Goal: Information Seeking & Learning: Learn about a topic

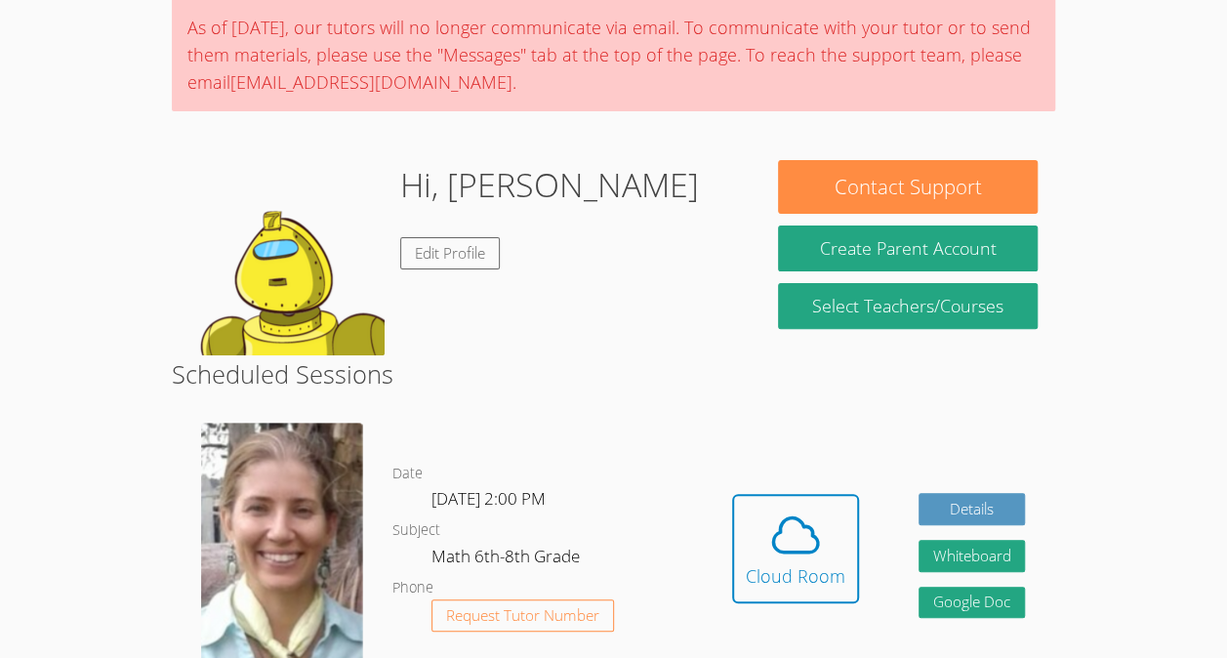
scroll to position [176, 0]
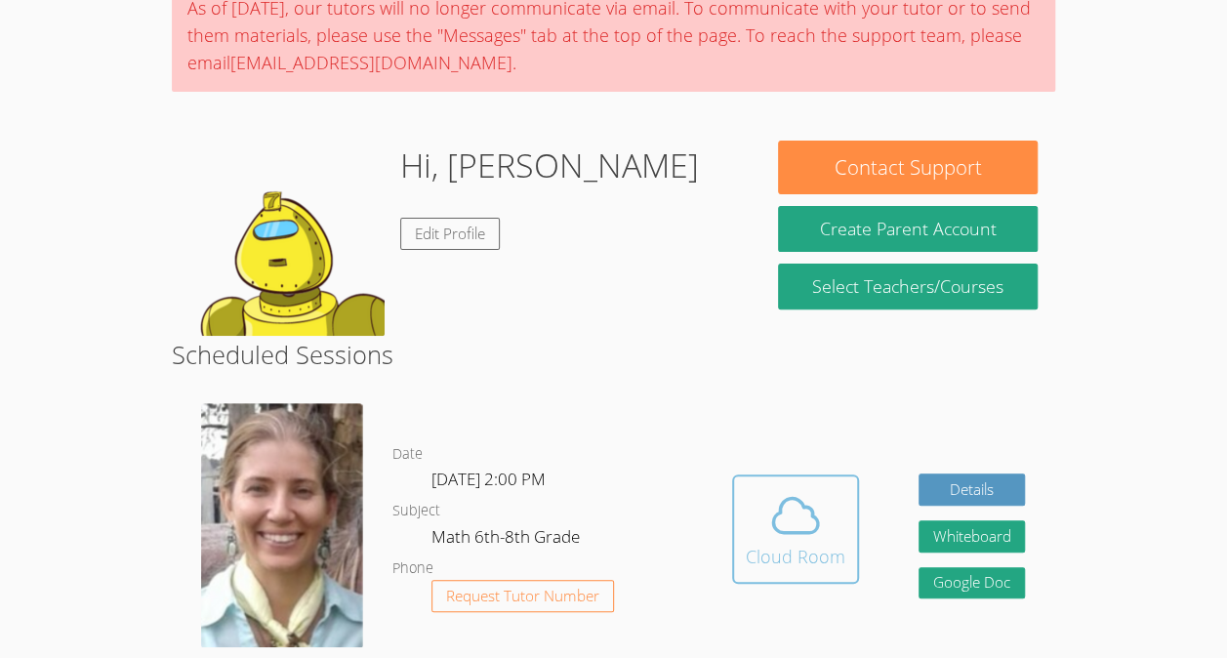
click at [791, 511] on icon at bounding box center [795, 515] width 55 height 55
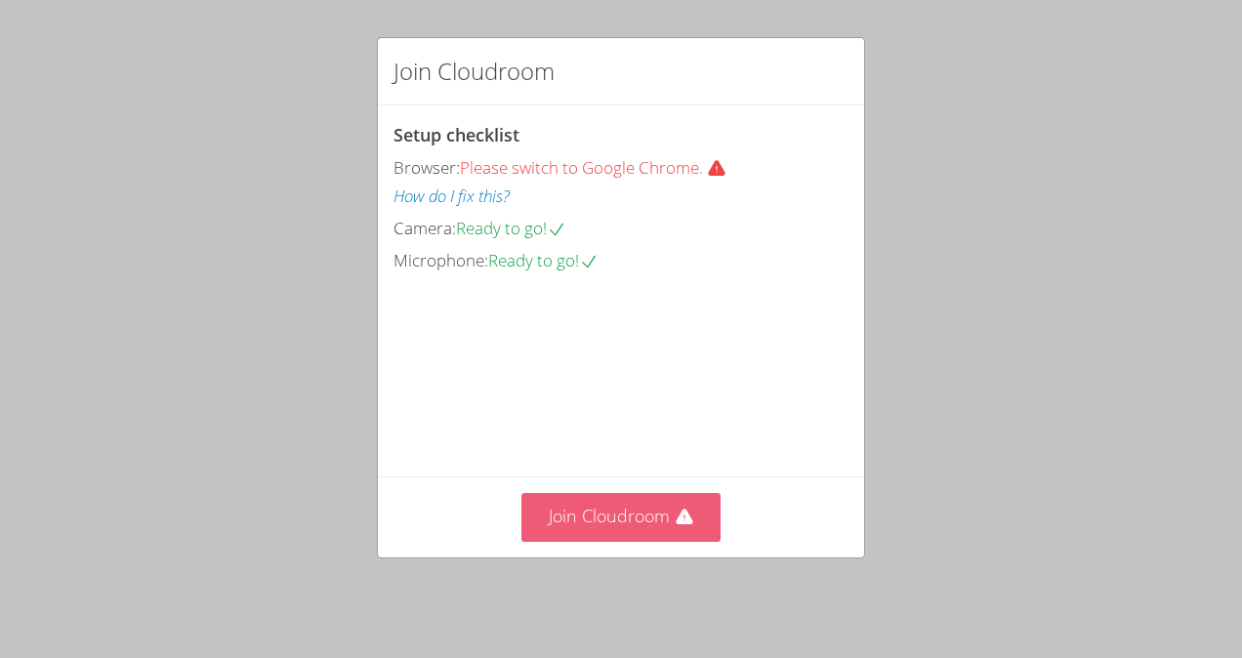
click at [670, 500] on button "Join Cloudroom" at bounding box center [621, 517] width 200 height 48
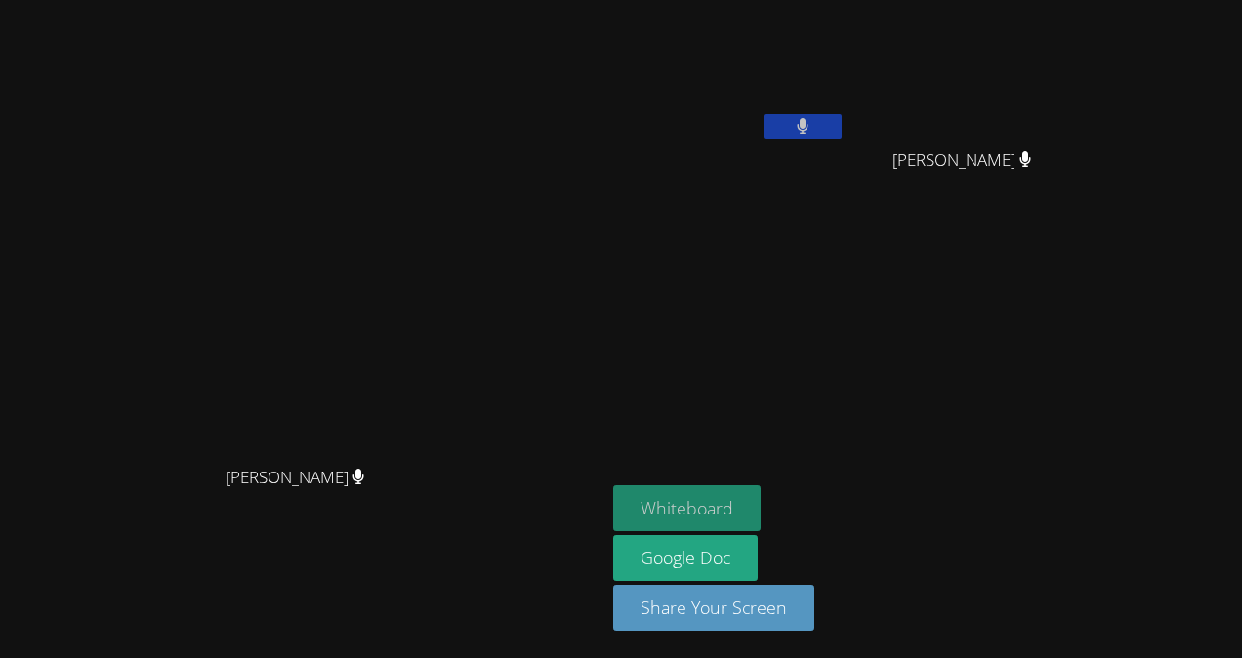
click at [760, 488] on button "Whiteboard" at bounding box center [686, 508] width 147 height 46
click at [760, 511] on button "Whiteboard" at bounding box center [686, 508] width 147 height 46
click at [841, 131] on button at bounding box center [802, 126] width 78 height 24
click at [841, 133] on button at bounding box center [802, 126] width 78 height 24
click at [841, 126] on button at bounding box center [802, 126] width 78 height 24
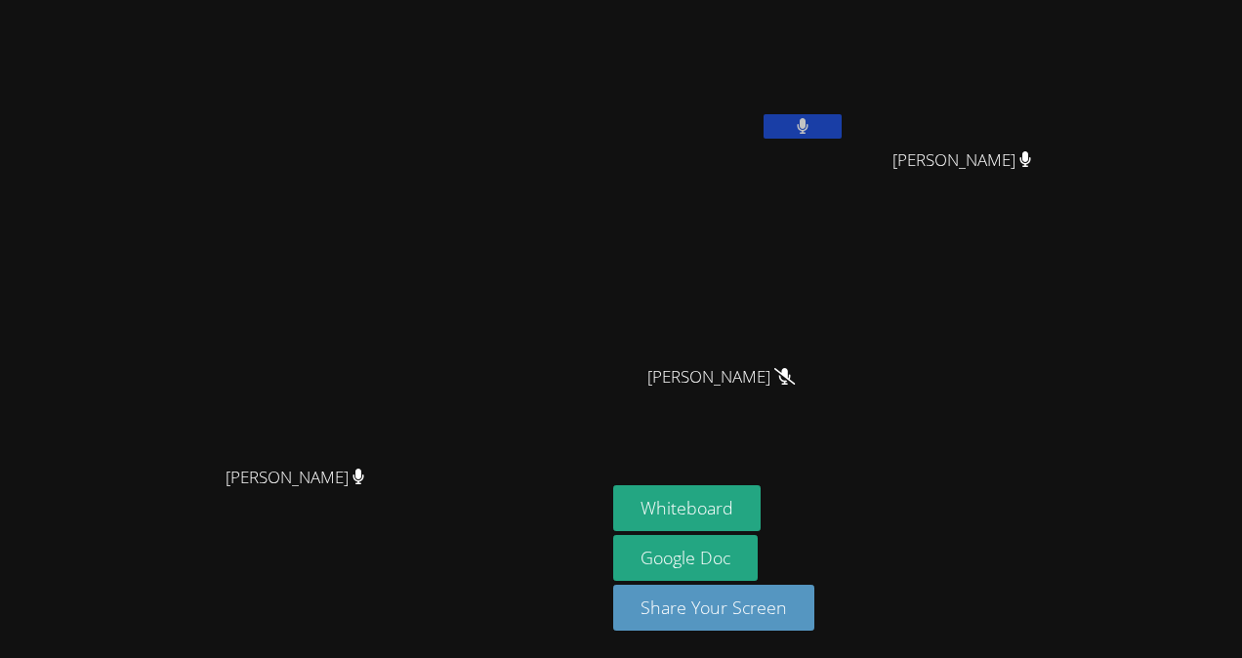
click at [841, 133] on button at bounding box center [802, 126] width 78 height 24
click at [841, 135] on button at bounding box center [802, 126] width 78 height 24
click at [808, 125] on icon at bounding box center [803, 126] width 12 height 17
click at [841, 129] on button at bounding box center [802, 126] width 78 height 24
click at [841, 137] on button at bounding box center [802, 126] width 78 height 24
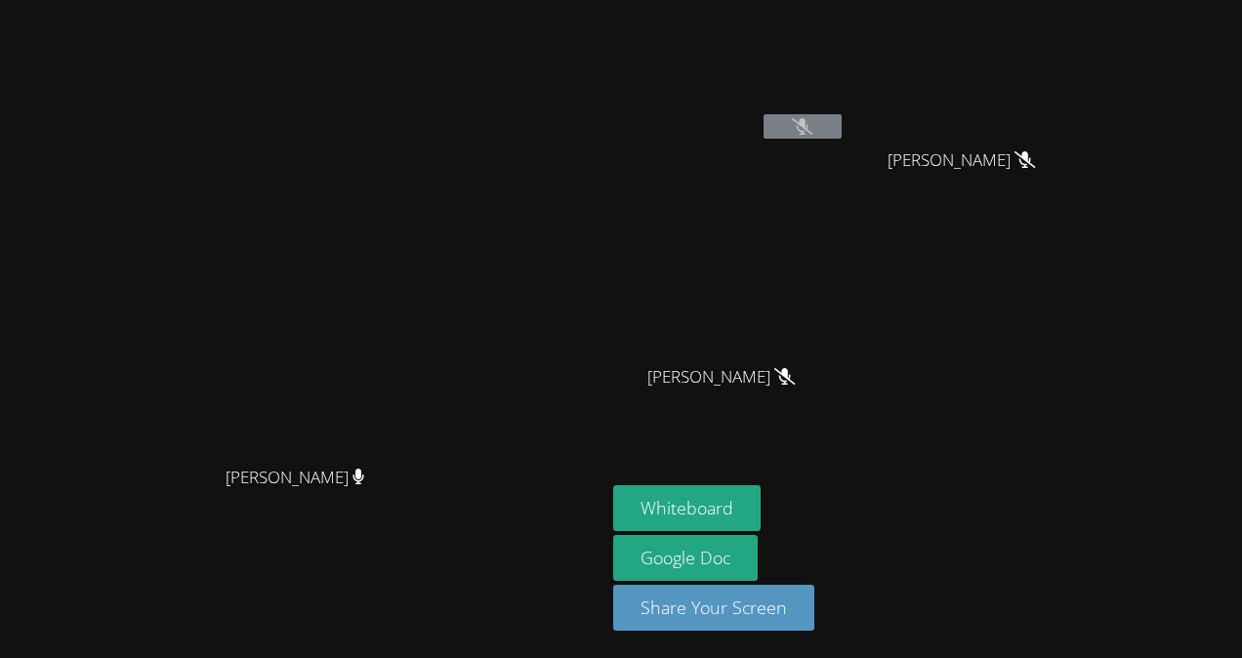
click at [841, 127] on button at bounding box center [802, 126] width 78 height 24
click at [449, 322] on video at bounding box center [302, 290] width 293 height 332
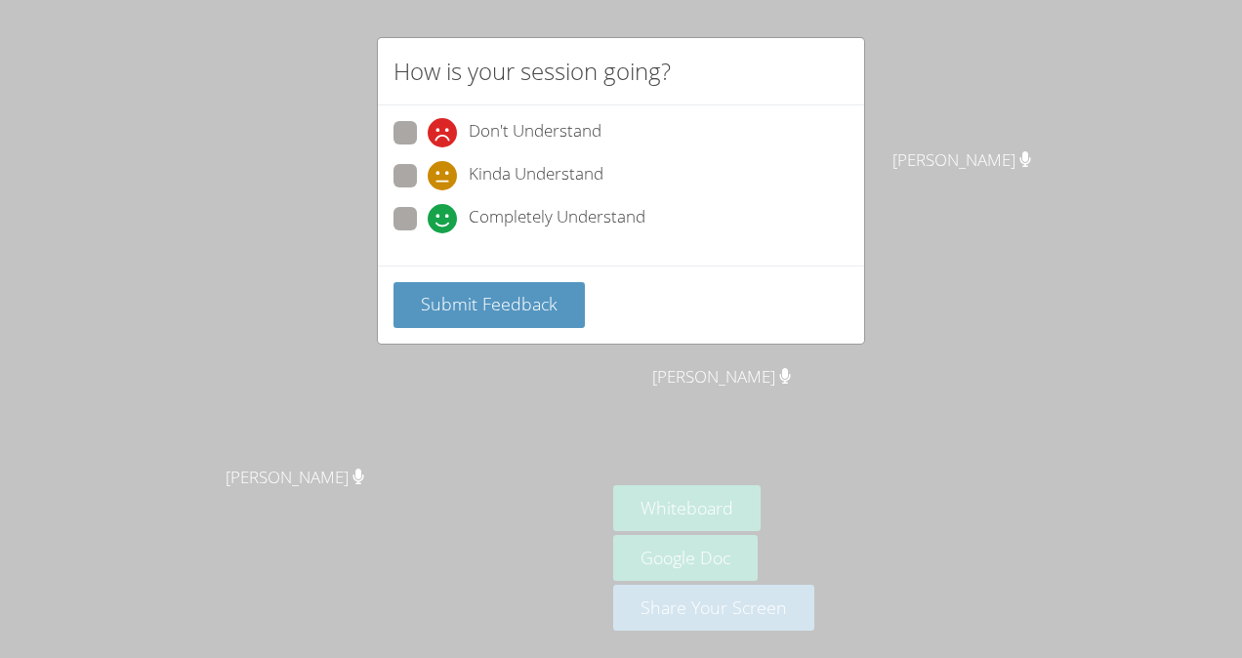
click at [505, 161] on span "Kinda Understand" at bounding box center [536, 175] width 135 height 29
click at [444, 164] on input "Kinda Understand" at bounding box center [436, 172] width 17 height 17
radio input "true"
click at [492, 292] on span "Submit Feedback" at bounding box center [489, 303] width 137 height 23
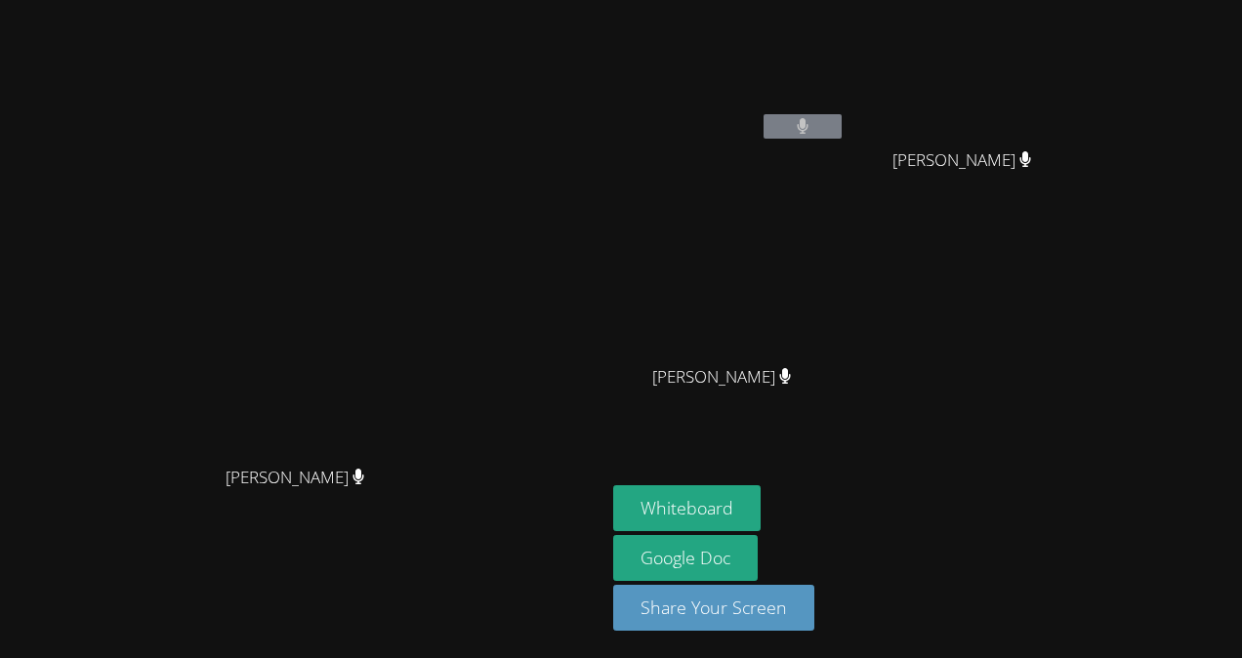
click at [449, 499] on div "[PERSON_NAME]" at bounding box center [303, 495] width 590 height 78
